Goal: Task Accomplishment & Management: Use online tool/utility

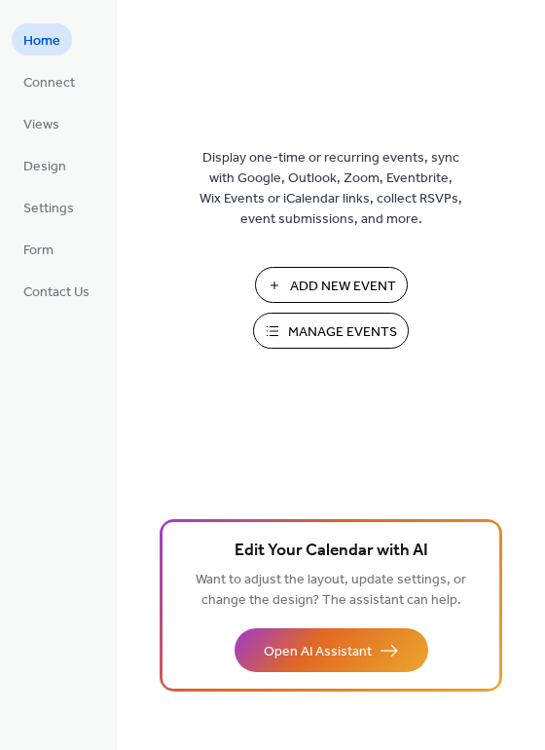
click at [330, 278] on span "Add New Event" at bounding box center [343, 286] width 106 height 20
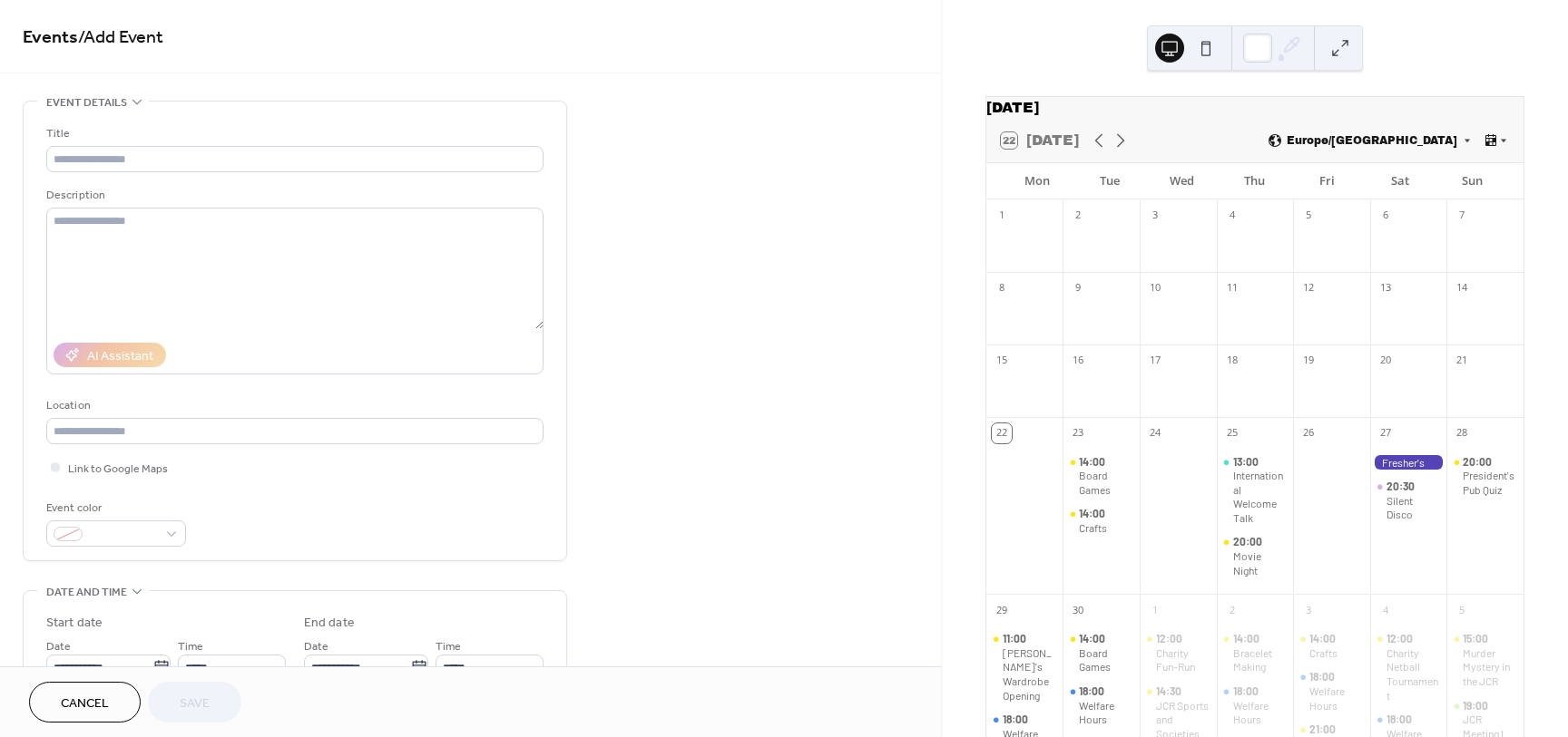
click at [1213, 45] on button at bounding box center [1205, 48] width 29 height 29
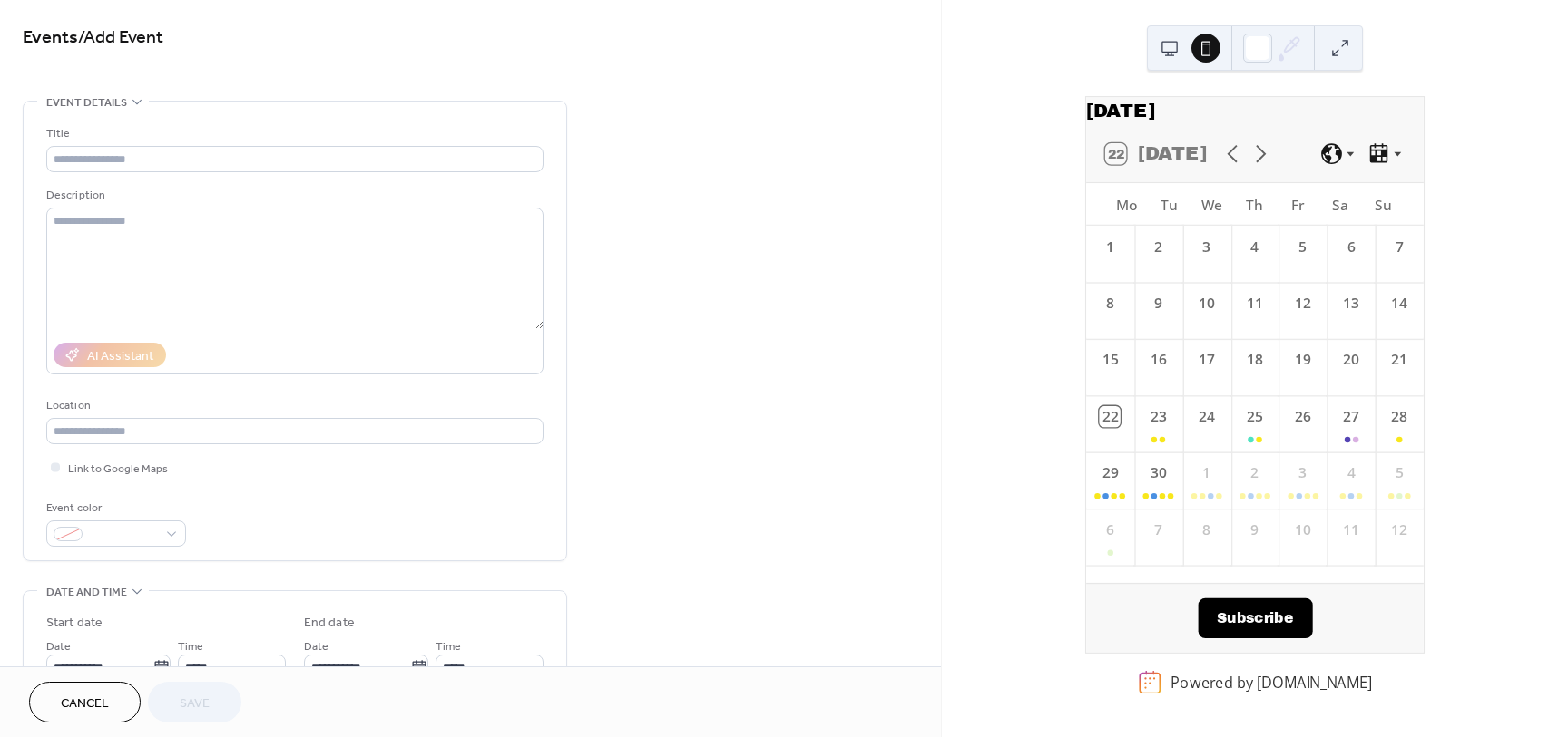
click at [1162, 48] on button at bounding box center [1169, 48] width 29 height 29
